Goal: Information Seeking & Learning: Learn about a topic

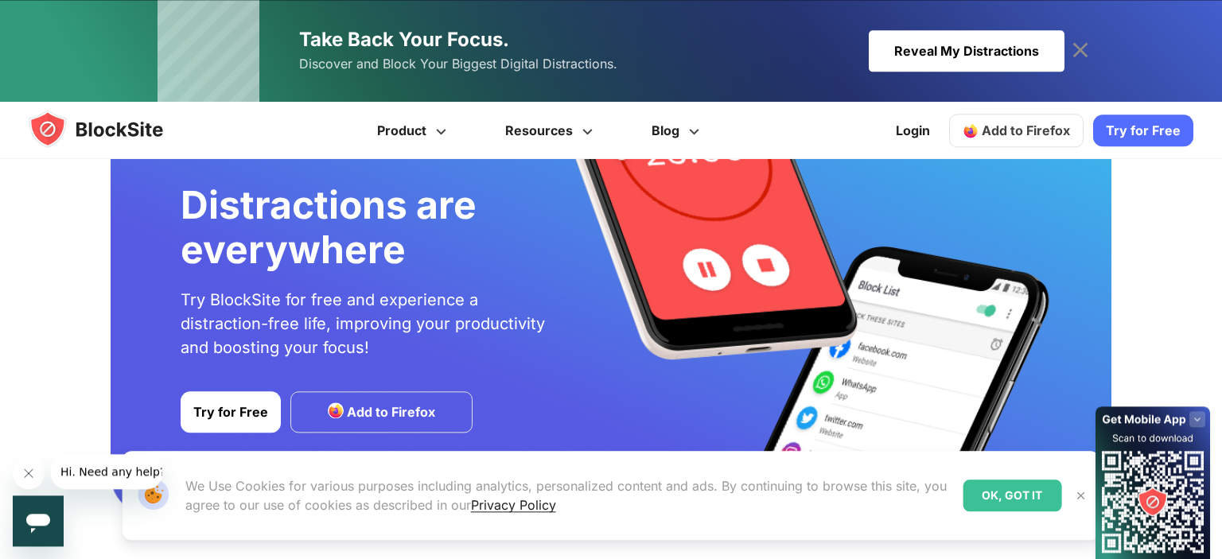
scroll to position [2807, 0]
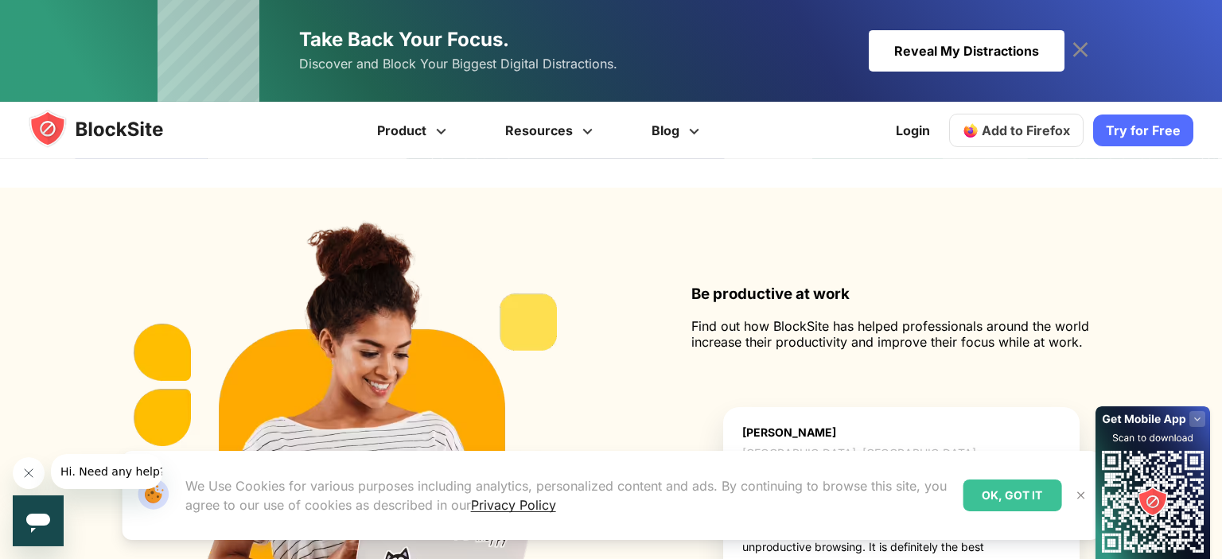
scroll to position [1538, 0]
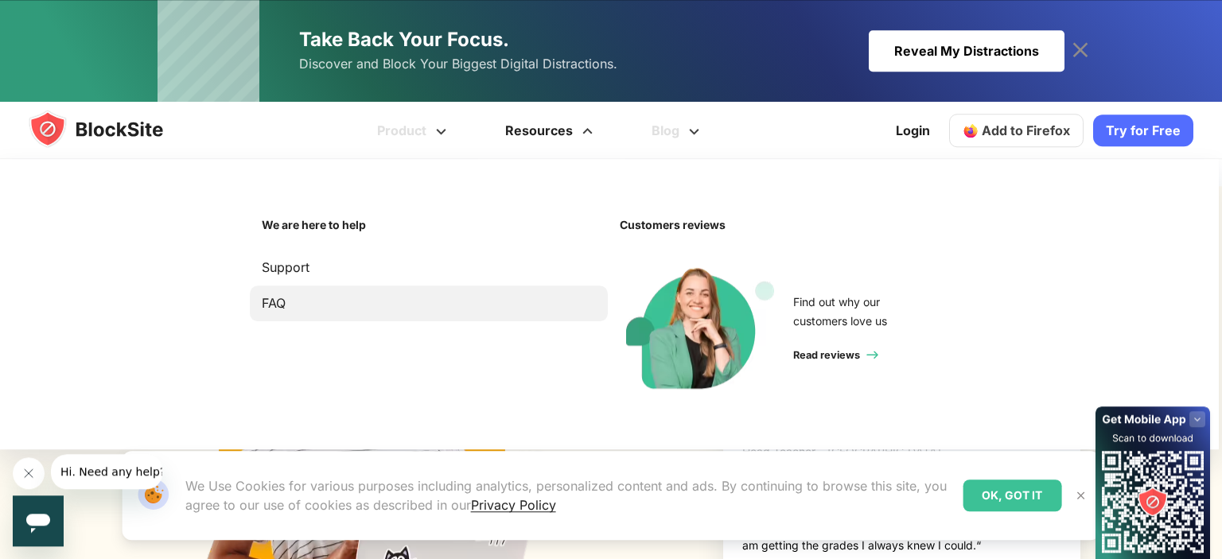
click at [272, 310] on link "FAQ" at bounding box center [429, 303] width 334 height 21
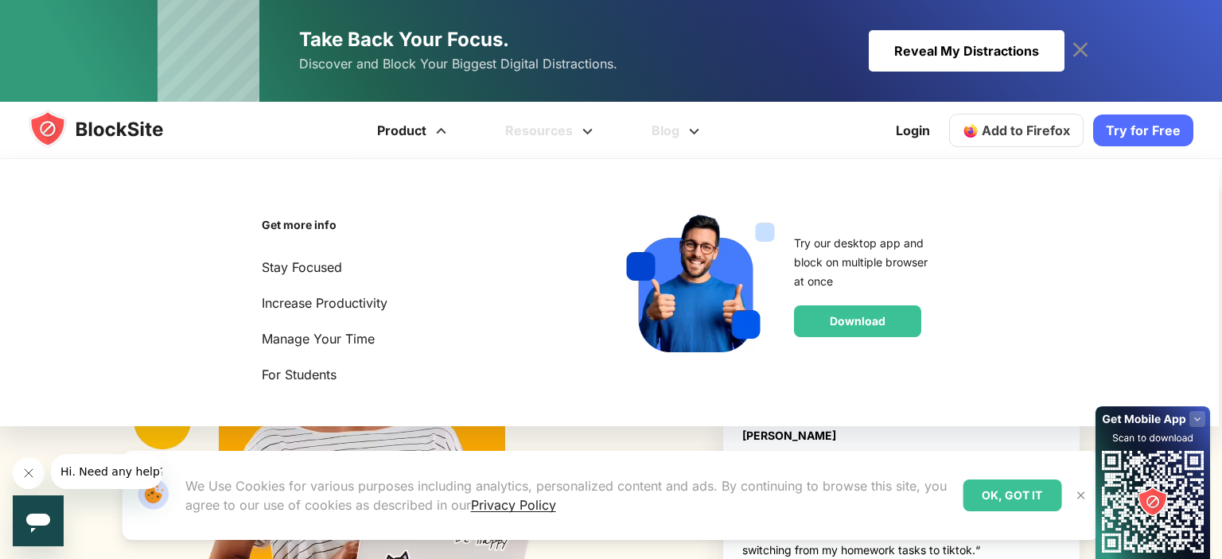
click at [399, 132] on link "Product" at bounding box center [414, 130] width 128 height 57
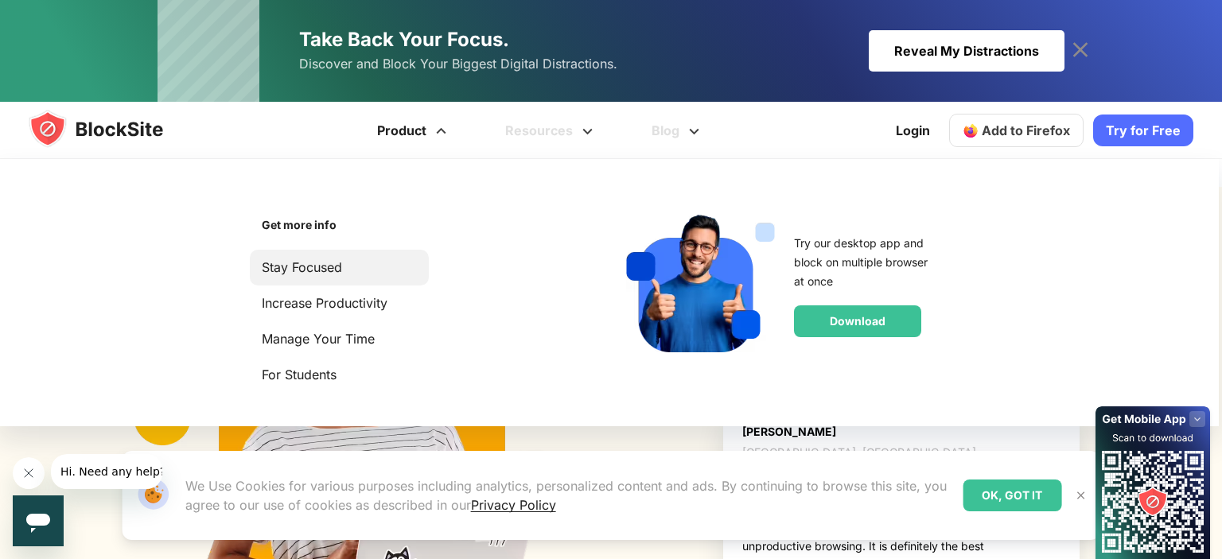
scroll to position [1537, 0]
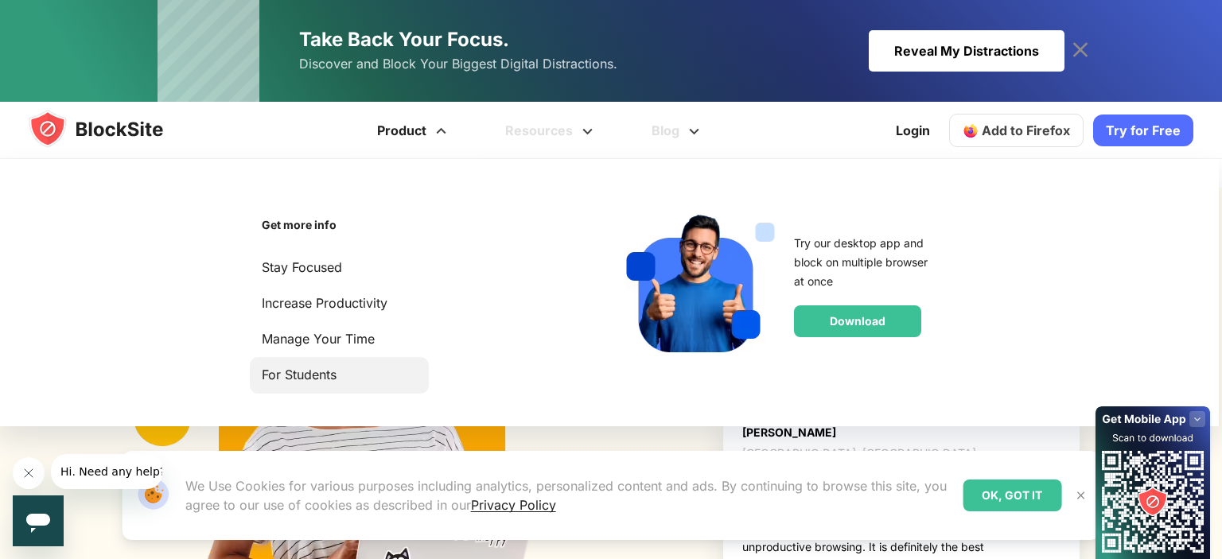
click at [298, 375] on link "For Students" at bounding box center [339, 374] width 155 height 21
